Goal: Check status

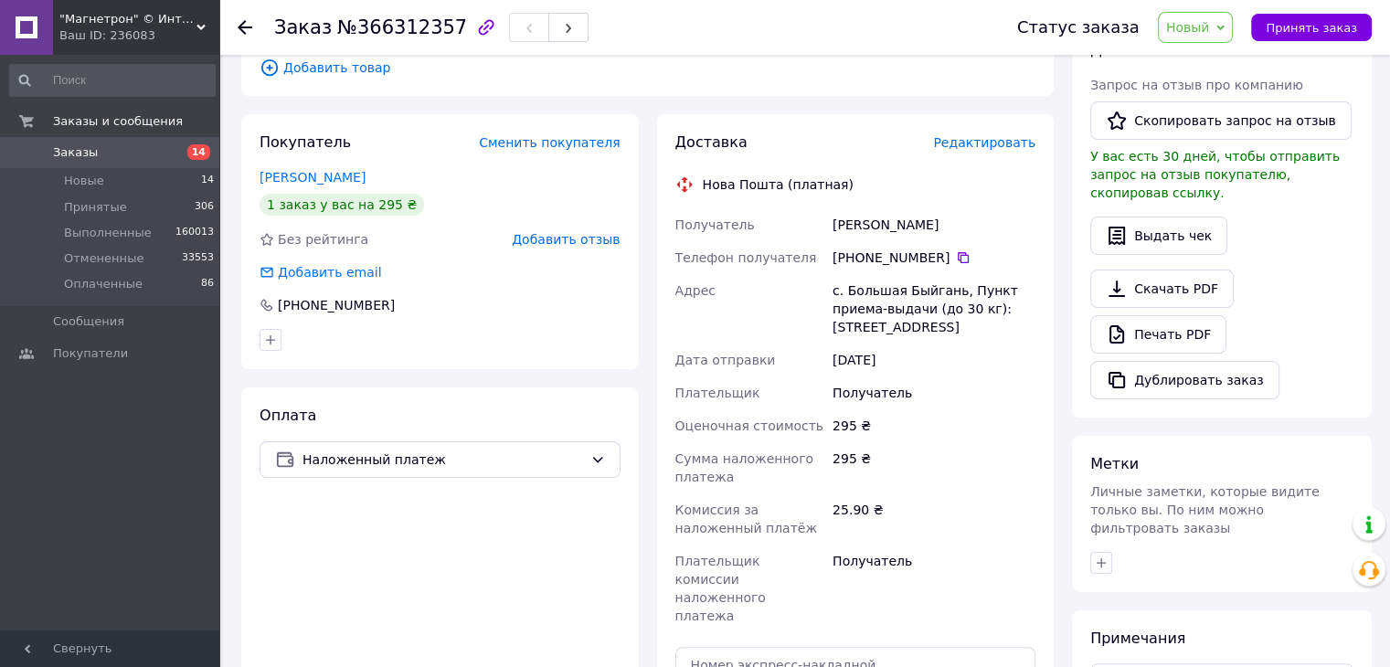
scroll to position [183, 0]
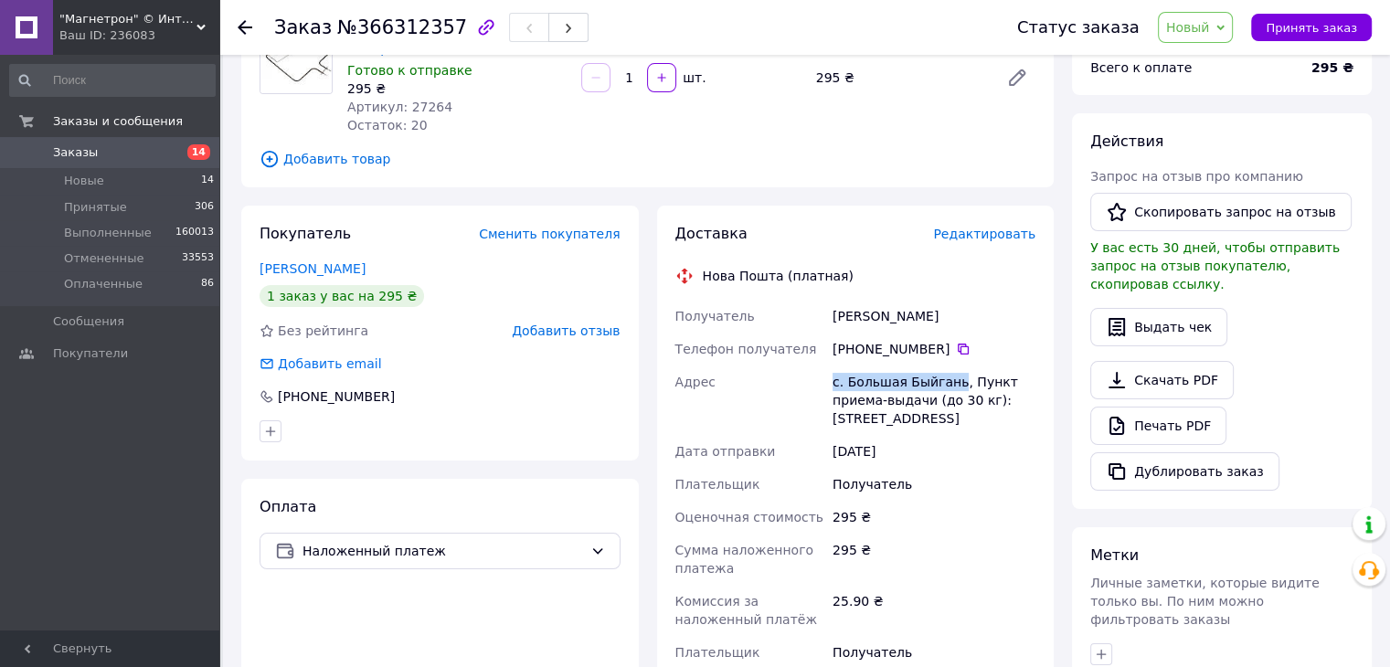
drag, startPoint x: 829, startPoint y: 383, endPoint x: 948, endPoint y: 378, distance: 118.9
click at [948, 378] on div "с. Большая Быйгань, Пункт приема-выдачи (до 30 кг): [STREET_ADDRESS]" at bounding box center [934, 400] width 210 height 69
copy div "с. [GEOGRAPHIC_DATA]"
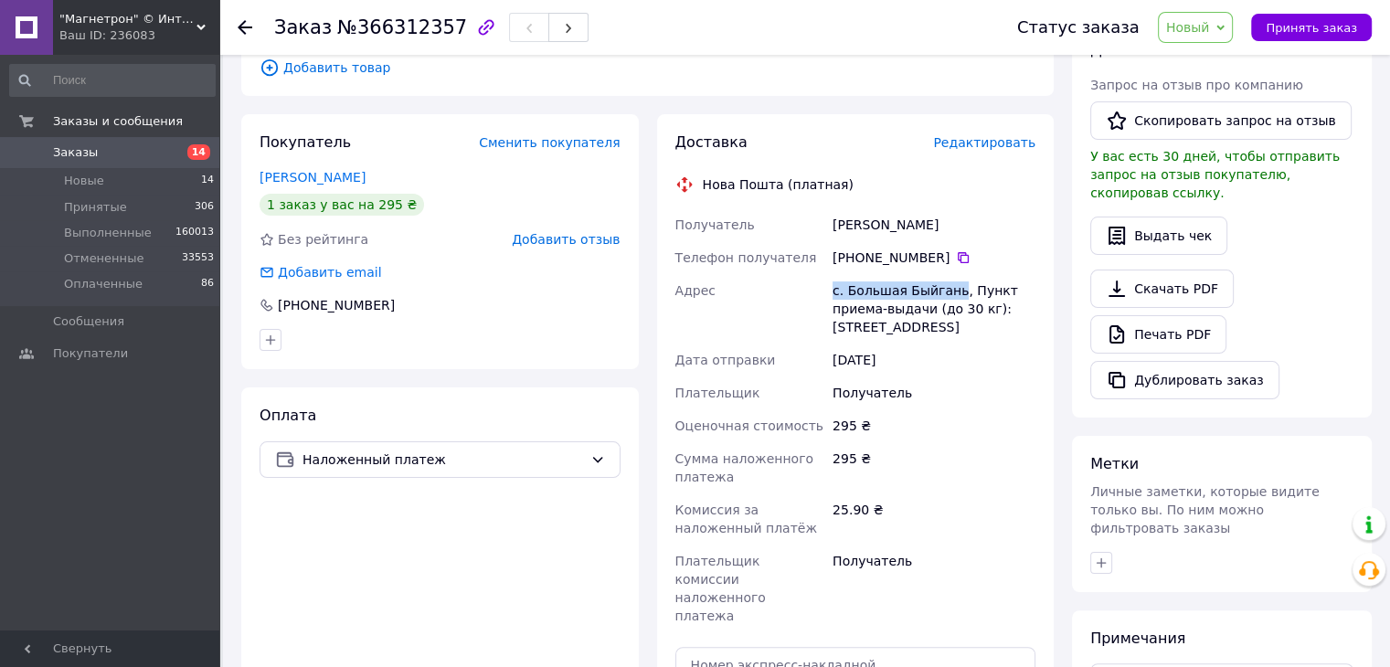
scroll to position [0, 0]
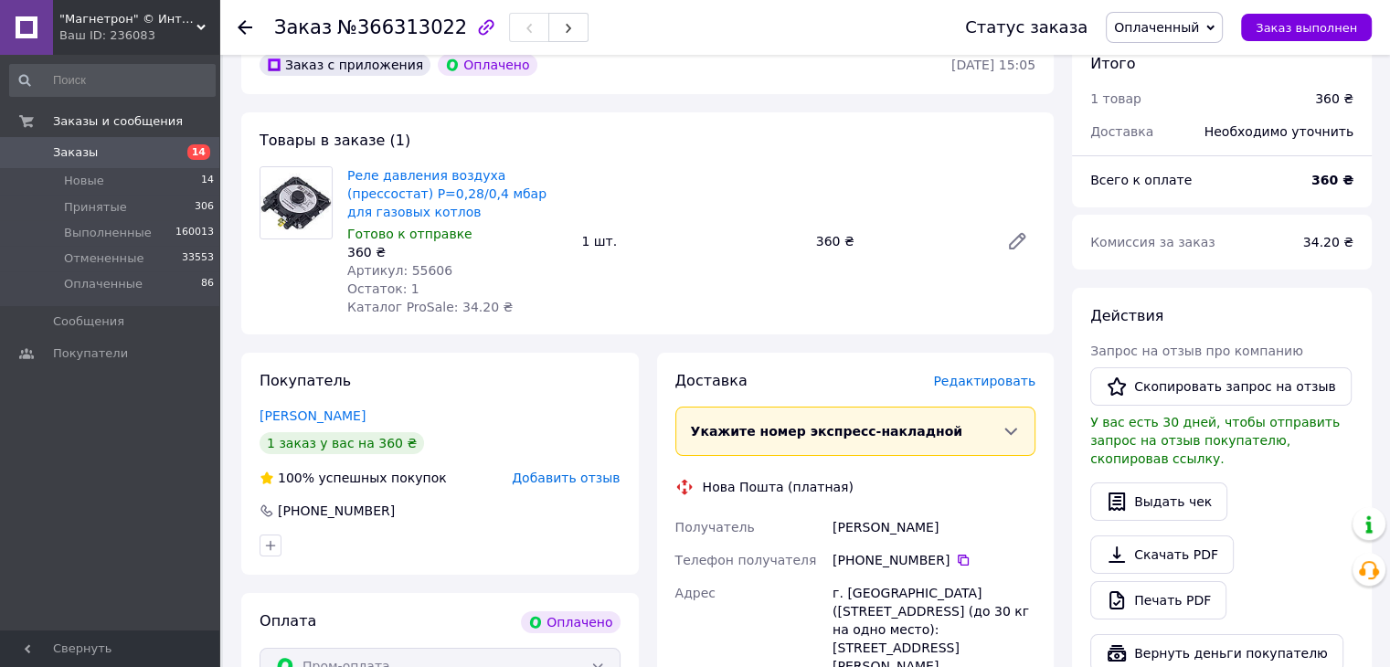
scroll to position [183, 0]
